Goal: Find specific page/section: Find specific page/section

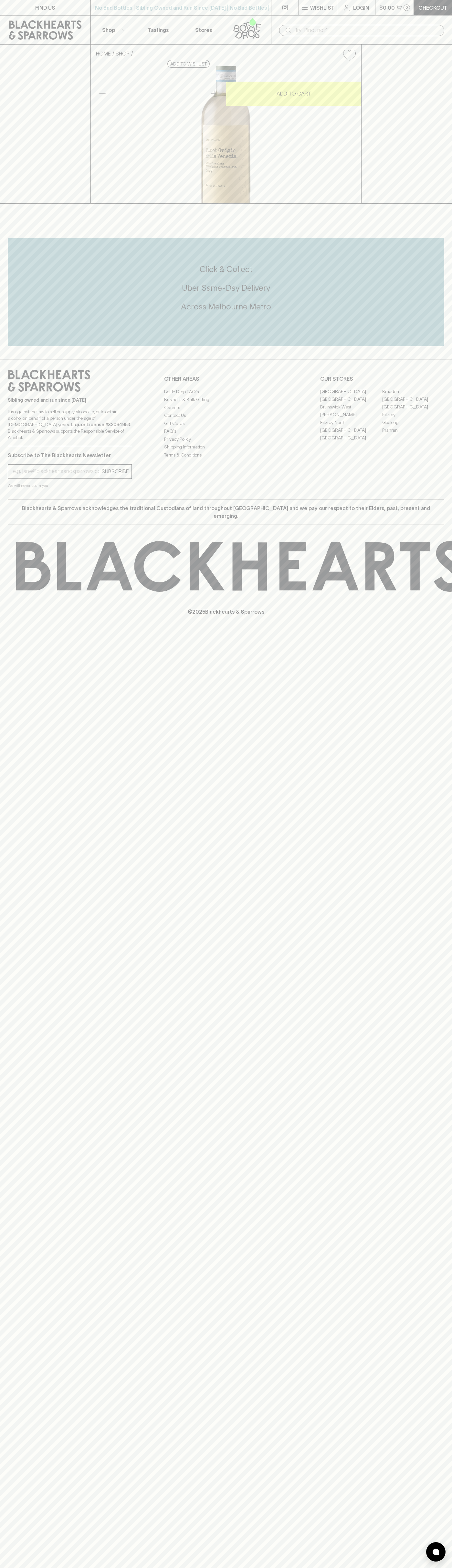
click at [284, 12] on link at bounding box center [284, 7] width 27 height 15
click at [431, 1421] on div "FIND US | No Bad Bottles | Sibling Owned and Run Since [DATE] | No Bad Bottles …" at bounding box center [226, 784] width 452 height 1568
click at [37, 1567] on html "FIND US | No Bad Bottles | Sibling Owned and Run Since [DATE] | No Bad Bottles …" at bounding box center [226, 784] width 452 height 1568
click at [14, 1255] on div "FIND US | No Bad Bottles | Sibling Owned and Run Since [DATE] | No Bad Bottles …" at bounding box center [226, 784] width 452 height 1568
